Goal: Task Accomplishment & Management: Complete application form

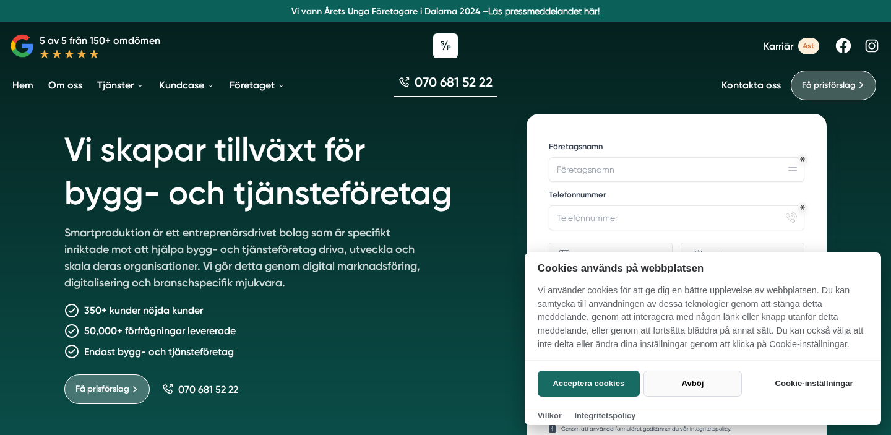
click at [692, 386] on button "Avböj" at bounding box center [693, 384] width 98 height 26
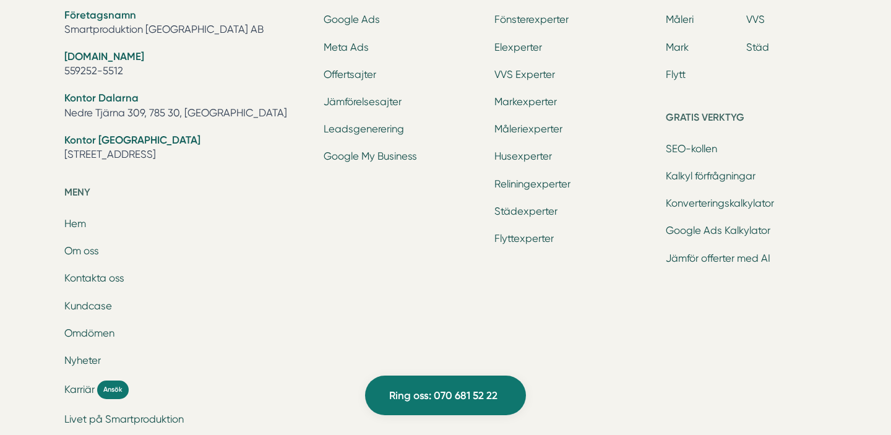
scroll to position [4044, 0]
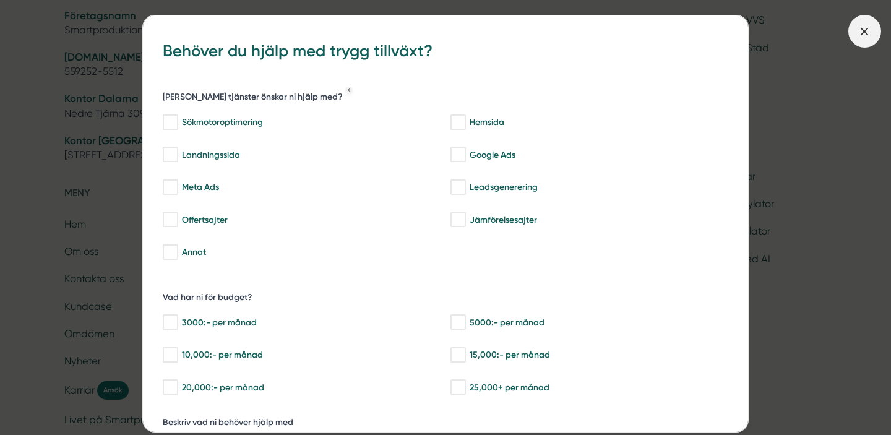
click at [854, 27] on span at bounding box center [864, 31] width 33 height 33
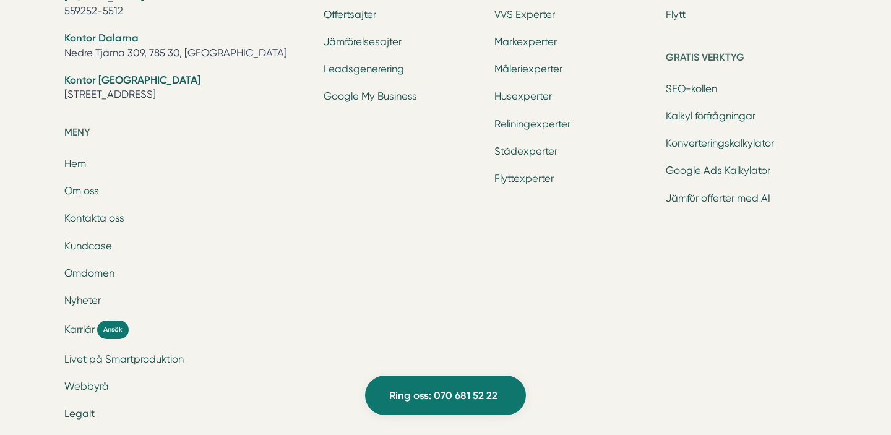
scroll to position [4105, 0]
click at [80, 329] on span "Karriär" at bounding box center [79, 329] width 30 height 14
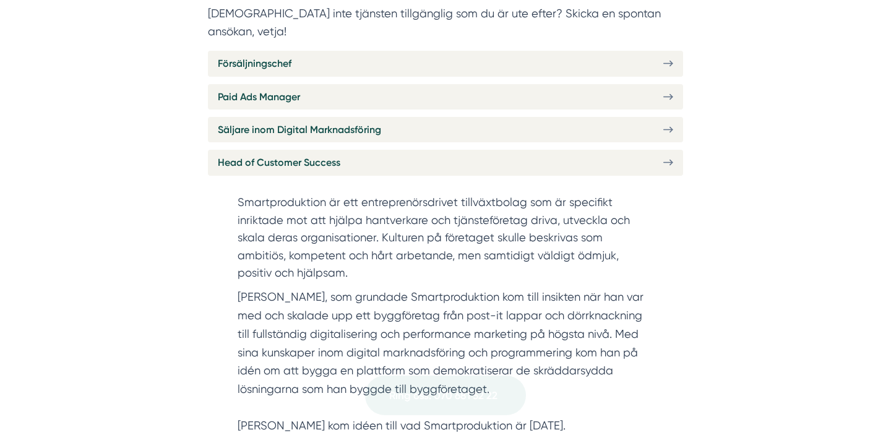
scroll to position [537, 0]
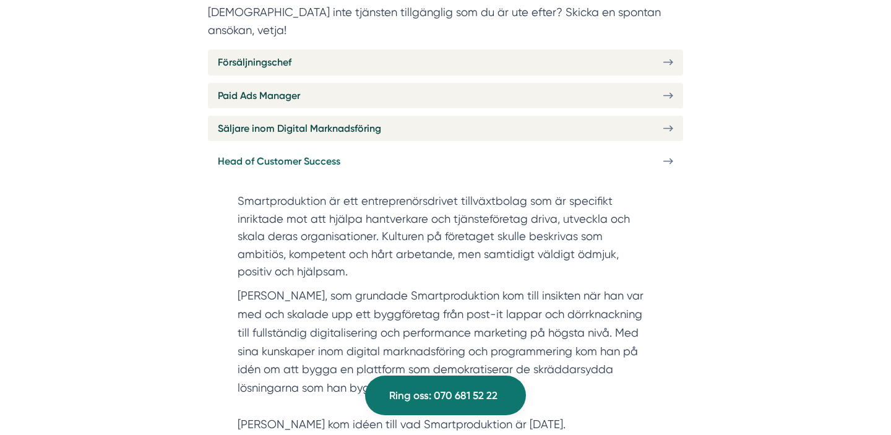
click at [332, 153] on span "Head of Customer Success" at bounding box center [279, 160] width 123 height 15
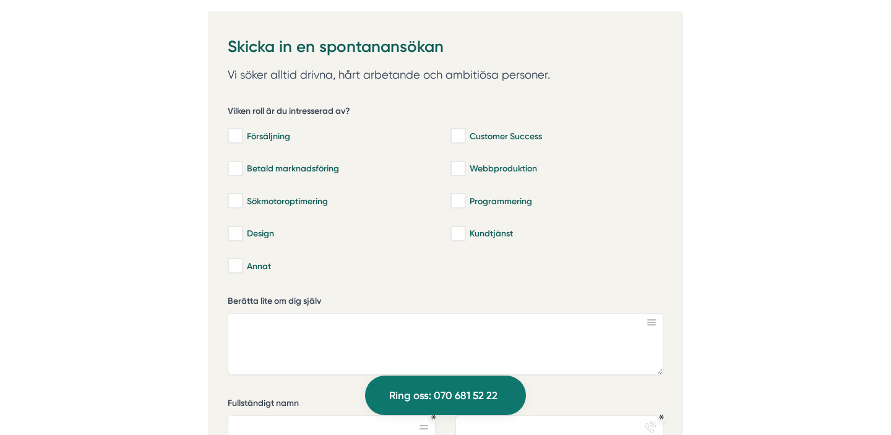
scroll to position [2794, 0]
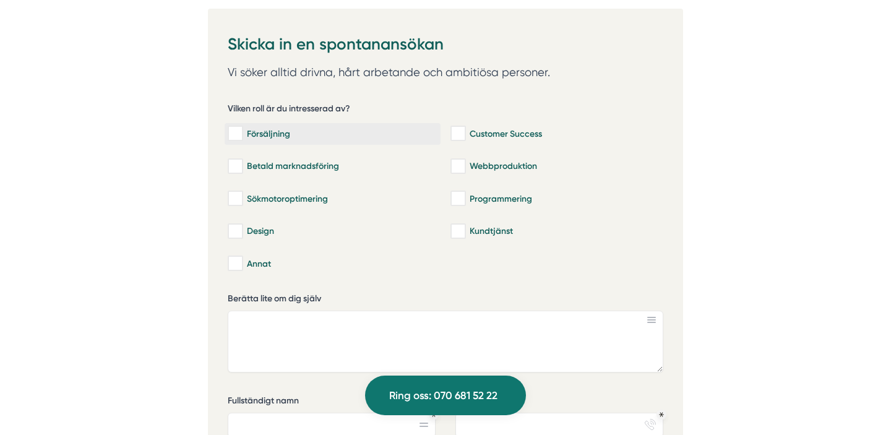
click at [262, 127] on div "Försäljning" at bounding box center [333, 133] width 210 height 12
click at [242, 127] on input "Försäljning" at bounding box center [235, 133] width 14 height 12
checkbox input "true"
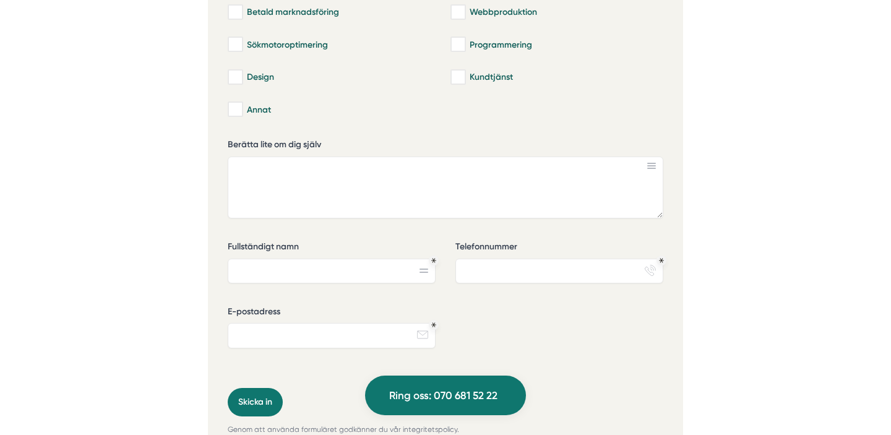
scroll to position [2936, 0]
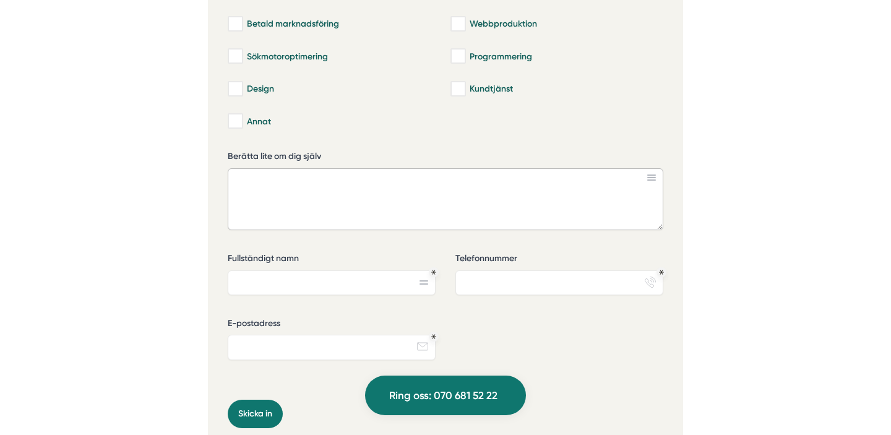
click at [389, 171] on textarea "Berätta lite om dig själv" at bounding box center [446, 199] width 436 height 62
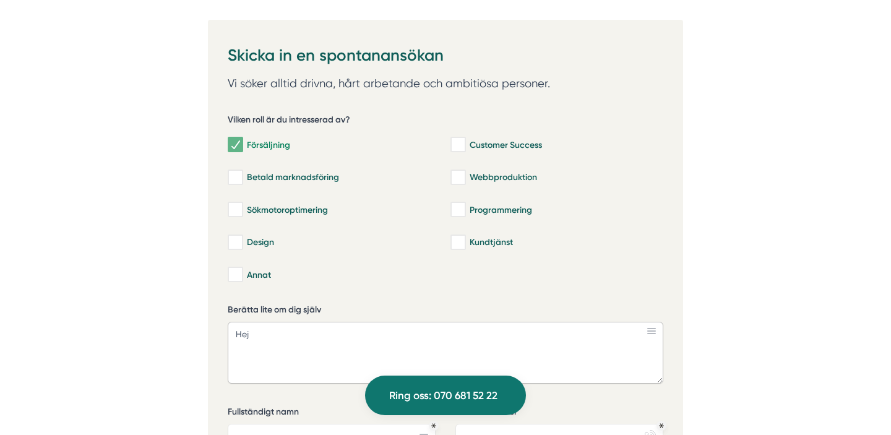
scroll to position [2785, 0]
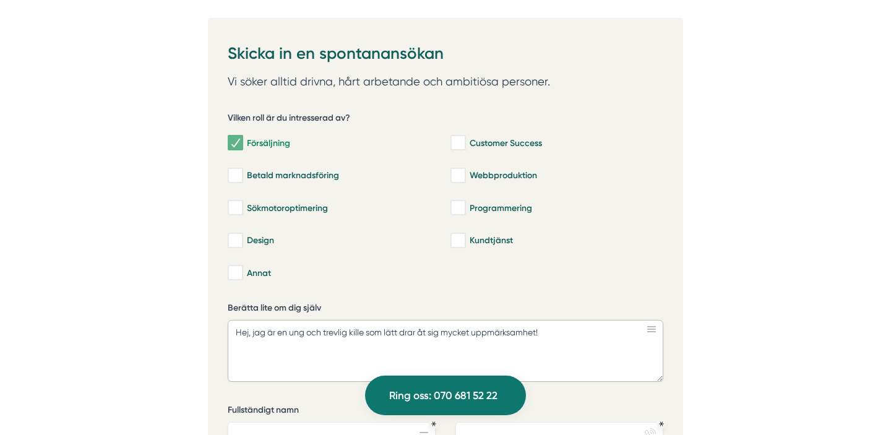
click at [340, 320] on textarea "Hej, jag är en ung och trevlig kille som lätt drar åt sig mycket uppmärksamhet!" at bounding box center [446, 351] width 436 height 62
click at [553, 324] on textarea "Hej, jag är en ung och glad kille som lätt drar åt sig mycket uppmärksamhet!" at bounding box center [446, 351] width 436 height 62
click at [554, 332] on textarea "Hej, jag är en ung och glad kille som lätt drar åt sig mycket uppmärksamhet!" at bounding box center [446, 351] width 436 height 62
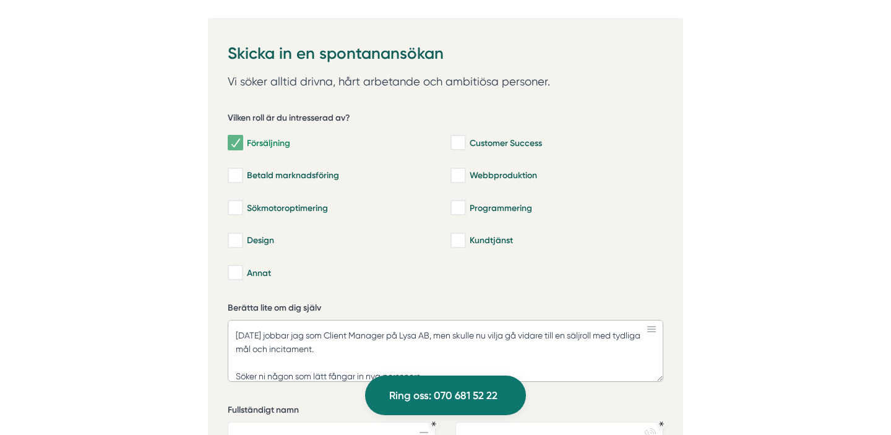
scroll to position [0, 0]
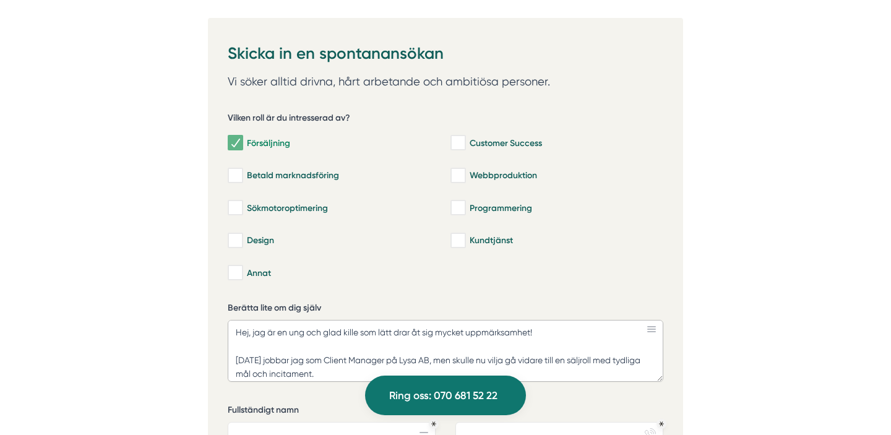
click at [335, 320] on textarea "Hej, jag är en ung och glad kille som lätt drar åt sig mycket uppmärksamhet! [D…" at bounding box center [446, 351] width 436 height 62
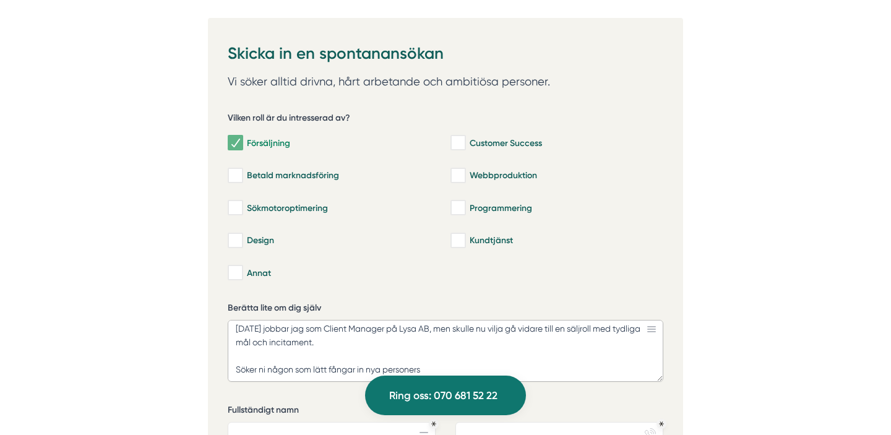
click at [505, 337] on textarea "Hej, jag är en ung och social kille som lätt drar åt sig mycket uppmärksamhet! …" at bounding box center [446, 351] width 436 height 62
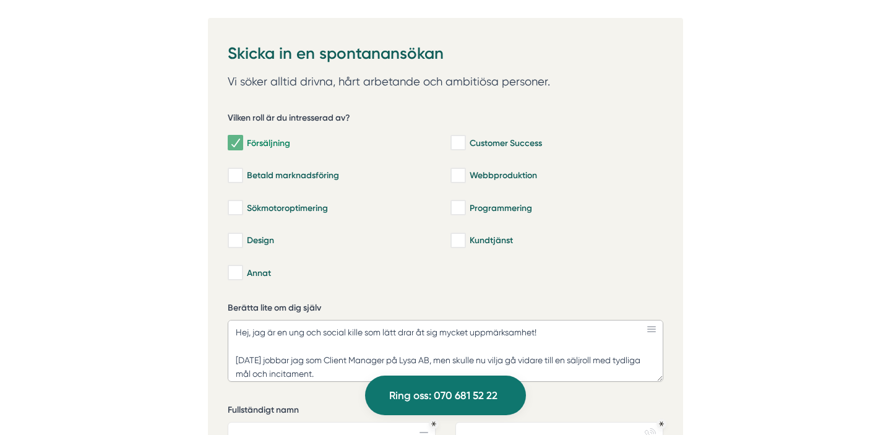
drag, startPoint x: 561, startPoint y: 316, endPoint x: 383, endPoint y: 316, distance: 178.2
click at [383, 320] on textarea "Hej, jag är en ung och social kille som lätt drar åt sig mycket uppmärksamhet! …" at bounding box center [446, 351] width 436 height 62
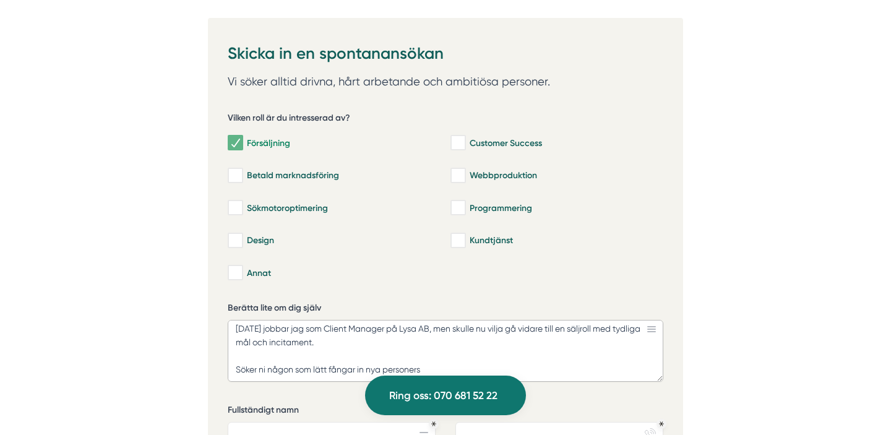
click at [434, 337] on textarea "Hej, jag är en ung och social kille som [DATE] jobbar jag som Client Manager på…" at bounding box center [446, 351] width 436 height 62
paste textarea "lätt drar åt sig mycket uppmärksamhet!"
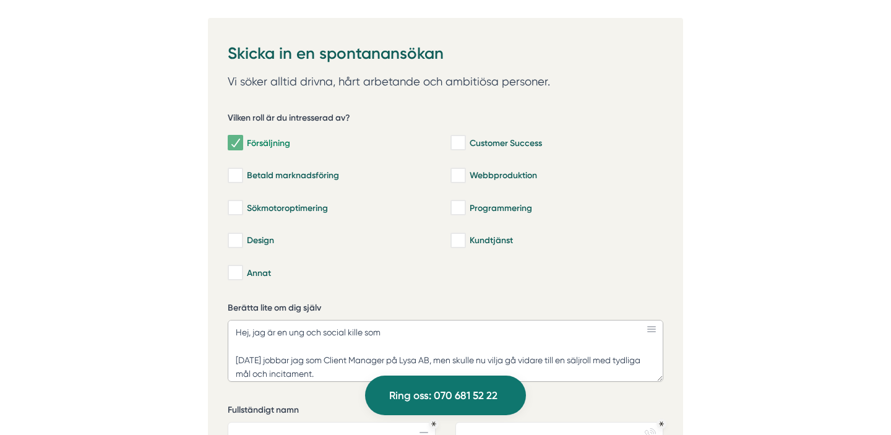
click at [414, 320] on textarea "Hej, jag är en ung och social kille som [DATE] jobbar jag som Client Manager på…" at bounding box center [446, 351] width 436 height 62
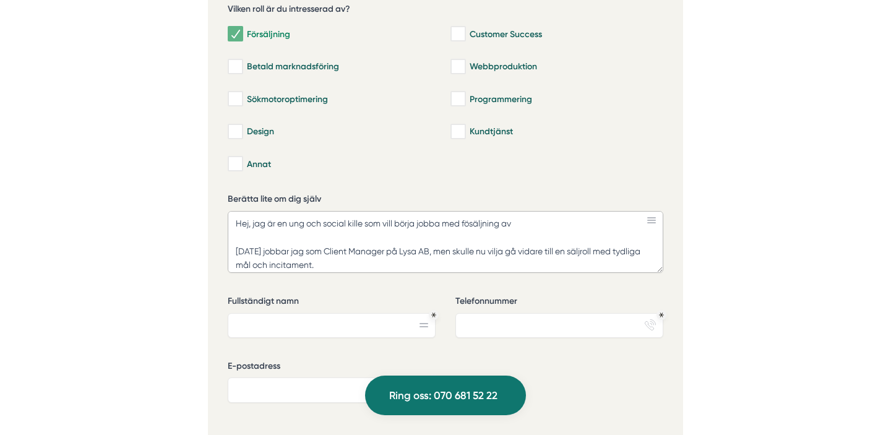
scroll to position [2895, 0]
click at [429, 210] on textarea "Hej, jag är en ung och social kille som vill börja jobba med fösäljning av [DAT…" at bounding box center [446, 241] width 436 height 62
click at [385, 210] on textarea "Hej, jag är en ung och social kille som vill fortsätta bygga långvariga kundrel…" at bounding box center [446, 241] width 436 height 62
click at [392, 210] on textarea "Hej, jag är en ung och social kille som vill fortsätta bygga långvariga kundrel…" at bounding box center [446, 241] width 436 height 62
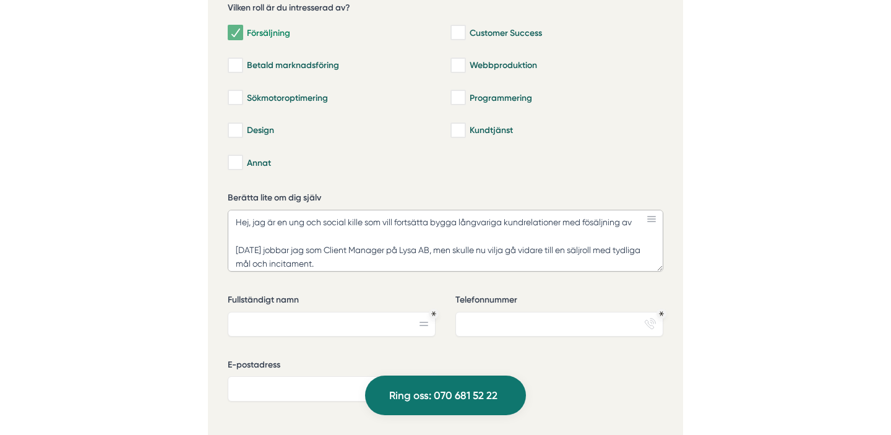
click at [392, 210] on textarea "Hej, jag är en ung och social kille som vill fortsätta bygga långvariga kundrel…" at bounding box center [446, 241] width 436 height 62
click at [584, 210] on textarea "Hej, jag är en ung och social kille som är duktig på att bygga långvariga kundr…" at bounding box center [446, 241] width 436 height 62
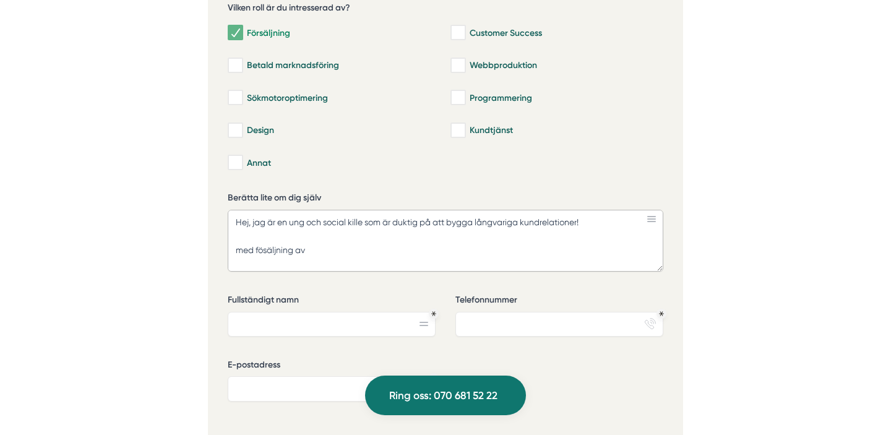
click at [449, 230] on textarea "Hej, jag är en ung och social kille som är duktig på att bygga långvariga kundr…" at bounding box center [446, 241] width 436 height 62
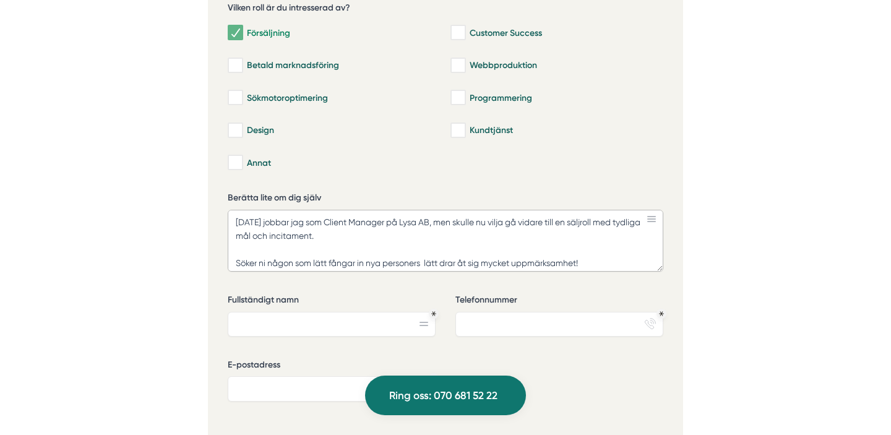
scroll to position [29, 0]
click at [566, 210] on textarea "Hej, jag är en ung och social kille som är duktig på att bygga långvariga kundr…" at bounding box center [446, 241] width 436 height 62
click at [367, 215] on textarea "Hej, jag är en ung och social kille som är duktig på att bygga långvariga kundr…" at bounding box center [446, 241] width 436 height 62
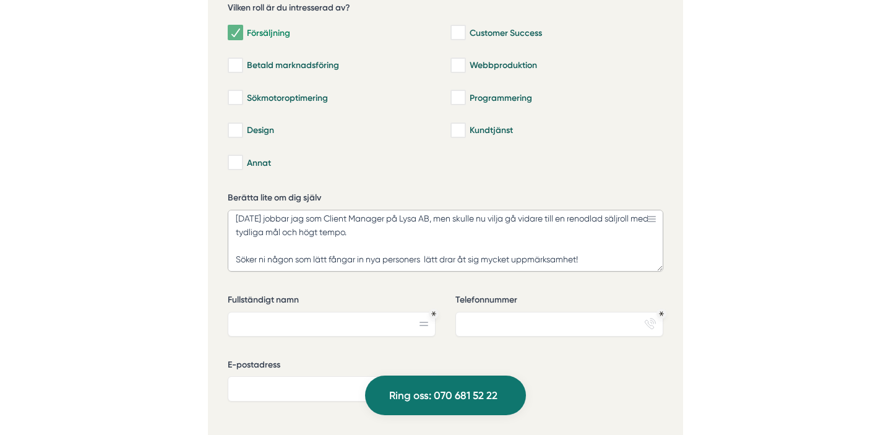
scroll to position [44, 0]
click at [316, 234] on textarea "Hej, jag är en ung och social kille som är duktig på att bygga långvariga kundr…" at bounding box center [446, 241] width 436 height 62
drag, startPoint x: 425, startPoint y: 228, endPoint x: 514, endPoint y: 231, distance: 89.1
click at [514, 231] on textarea "Hej, jag är en ung och social kille som är duktig på att bygga långvariga kundr…" at bounding box center [446, 241] width 436 height 62
click at [524, 228] on textarea "Hej, jag är en ung och social kille som är duktig på att bygga långvariga kundr…" at bounding box center [446, 241] width 436 height 62
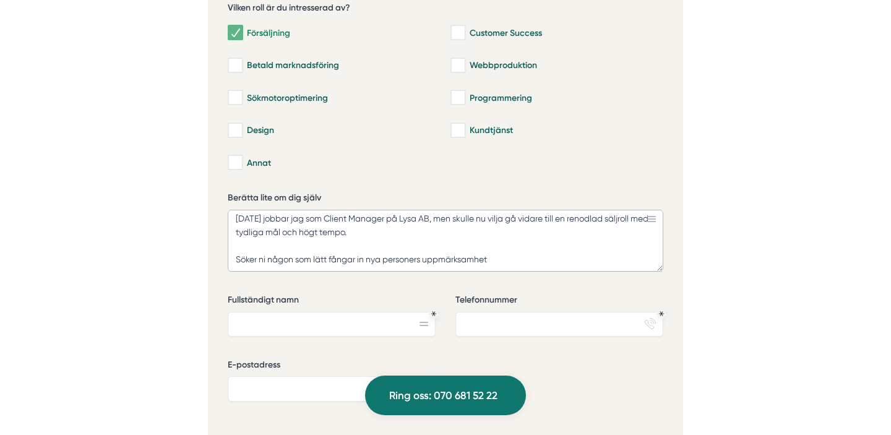
scroll to position [45, 0]
click at [432, 249] on textarea "Hej, jag är en ung och social kille som är duktig på att bygga långvariga kundr…" at bounding box center [446, 241] width 436 height 62
drag, startPoint x: 521, startPoint y: 241, endPoint x: 386, endPoint y: 239, distance: 135.5
click at [386, 239] on textarea "Hej, jag är en ung och social kille som är duktig på att bygga långvariga kundr…" at bounding box center [446, 241] width 436 height 62
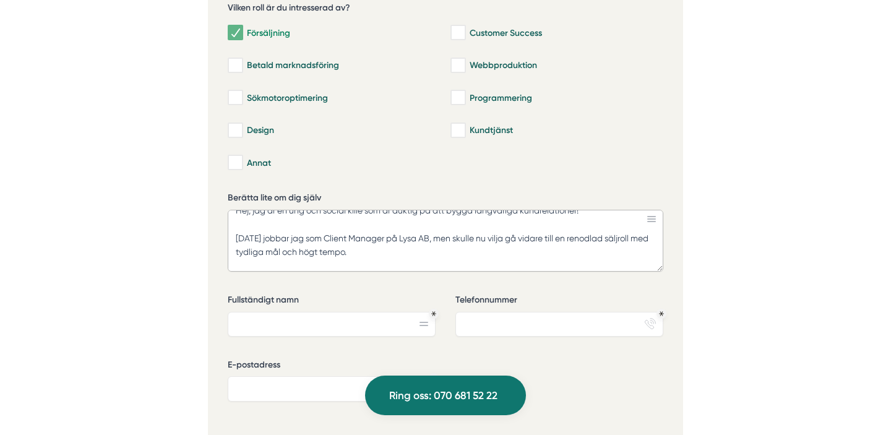
scroll to position [0, 0]
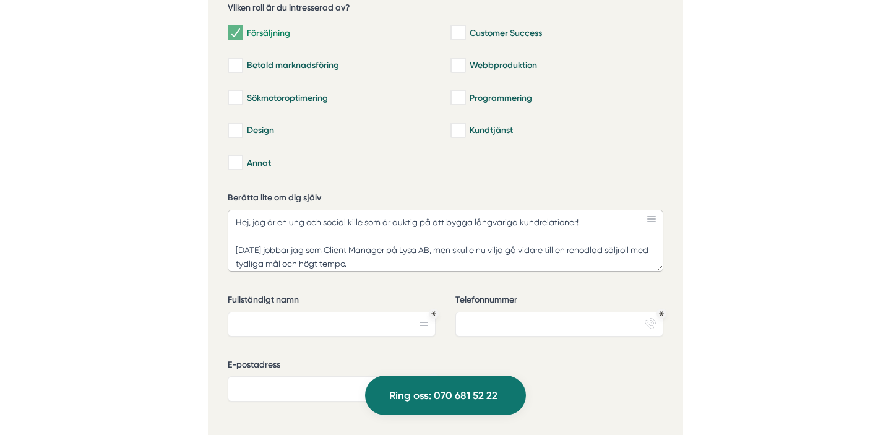
type textarea "Hej, jag är en ung och social kille som är duktig på att bygga långvariga kundr…"
click at [337, 312] on input "Fullständigt namn" at bounding box center [332, 324] width 208 height 25
type input "[PERSON_NAME]"
click at [360, 331] on div "Vilken roll är du intresserad av? Försäljning Customer Success Betald marknadsf…" at bounding box center [446, 214] width 436 height 454
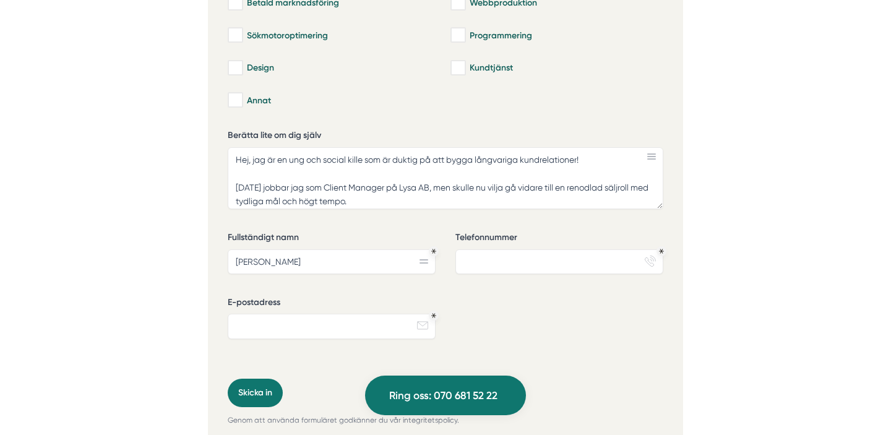
scroll to position [2959, 0]
click at [530, 248] on input "Telefonnummer" at bounding box center [559, 260] width 208 height 25
type input "0"
type input "+"
type input "0708684942"
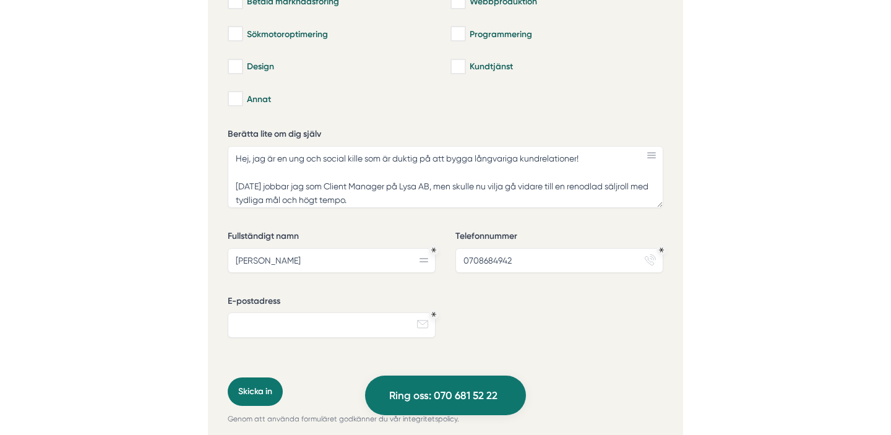
click at [541, 302] on div "Vilken roll är du intresserad av? Försäljning Customer Success Betald marknadsf…" at bounding box center [446, 150] width 436 height 454
click at [310, 313] on input "E-postadress" at bounding box center [332, 325] width 208 height 25
type input "[PERSON_NAME][EMAIL_ADDRESS][DOMAIN_NAME]"
click at [520, 308] on div "Vilken roll är du intresserad av? Försäljning Customer Success Betald marknadsf…" at bounding box center [446, 150] width 436 height 454
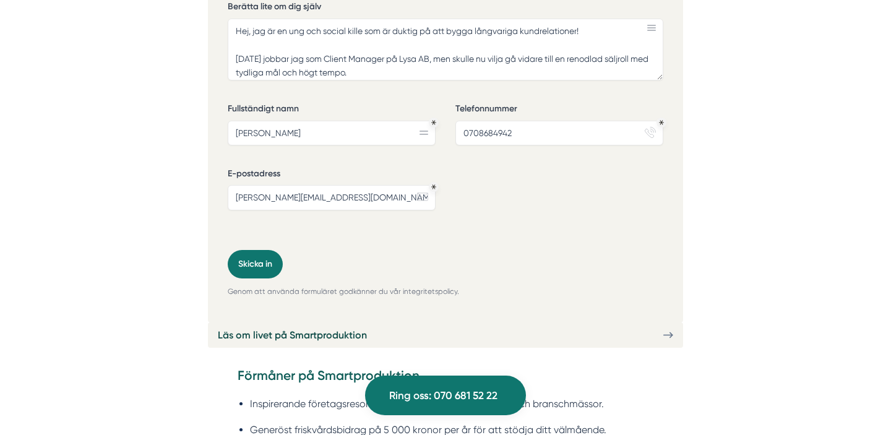
scroll to position [3090, 0]
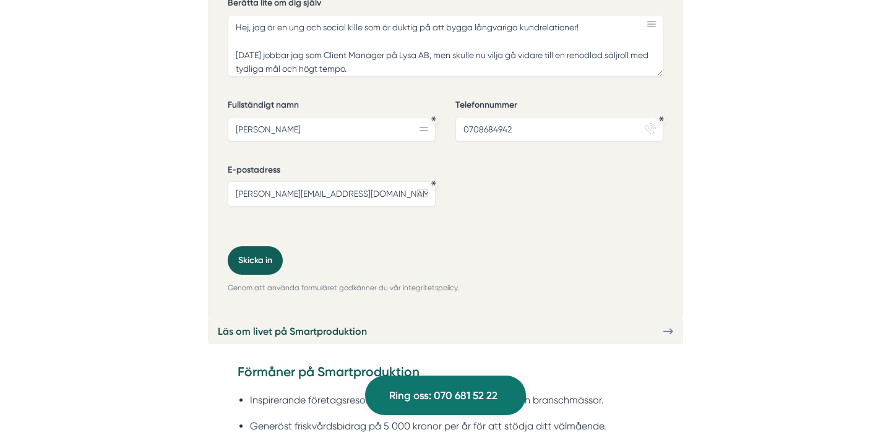
click at [257, 248] on button "Skicka in" at bounding box center [255, 260] width 55 height 28
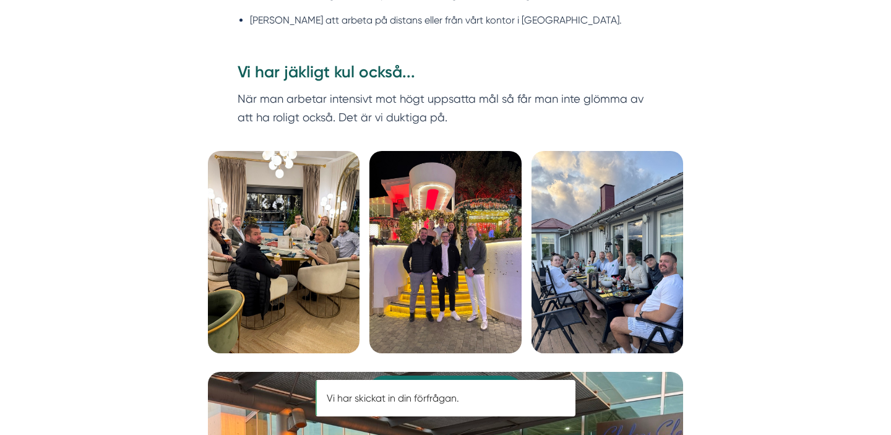
scroll to position [0, 0]
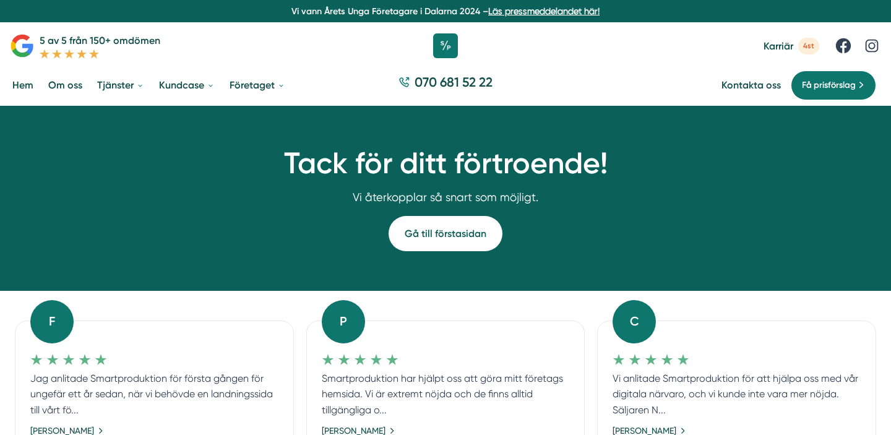
click at [427, 233] on link "Gå till förstasidan" at bounding box center [446, 233] width 114 height 35
